Goal: Task Accomplishment & Management: Manage account settings

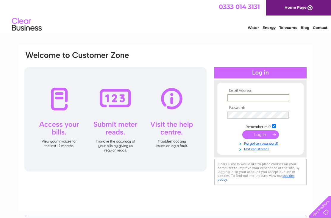
type input "[EMAIL_ADDRESS][DOMAIN_NAME]"
click at [260, 135] on input "submit" at bounding box center [260, 134] width 37 height 8
click at [262, 135] on input "submit" at bounding box center [260, 133] width 37 height 8
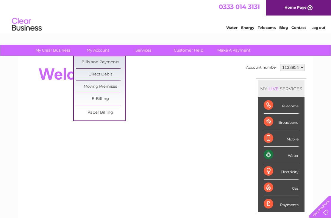
click at [98, 61] on link "Bills and Payments" at bounding box center [100, 62] width 49 height 12
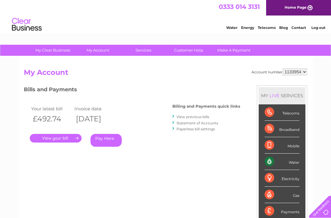
click at [60, 137] on link "." at bounding box center [56, 138] width 52 height 9
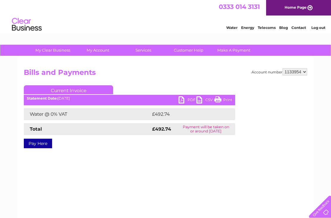
click at [183, 96] on link "PDF" at bounding box center [188, 100] width 18 height 9
